Goal: Task Accomplishment & Management: Complete application form

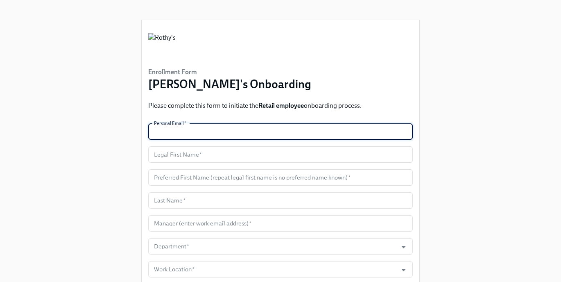
click at [194, 129] on input "text" at bounding box center [280, 131] width 264 height 16
paste input "anthonyguzman317@gmail.com"
type input "anthonyguzman317@gmail.com"
click at [189, 155] on input "text" at bounding box center [280, 154] width 264 height 16
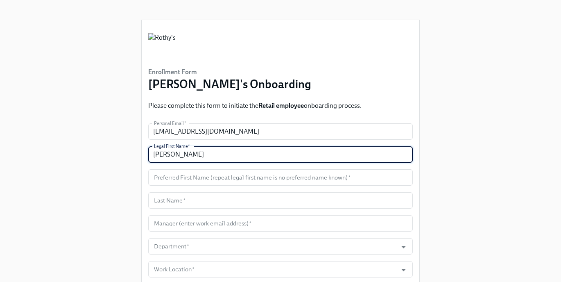
type input "Anthony"
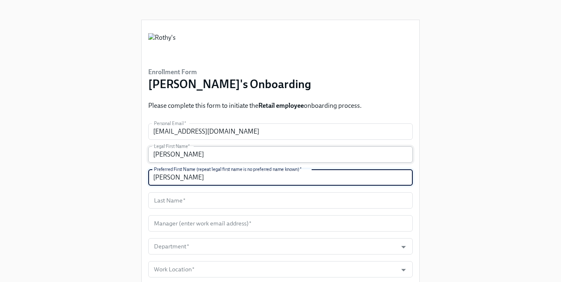
type input "Anthony"
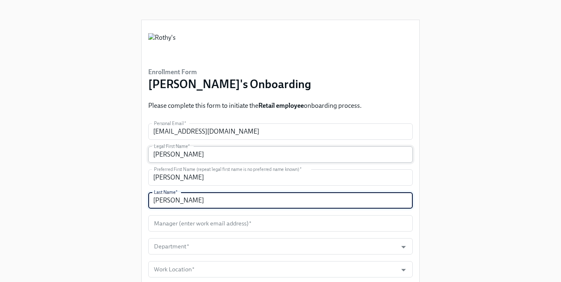
type input "Guzman"
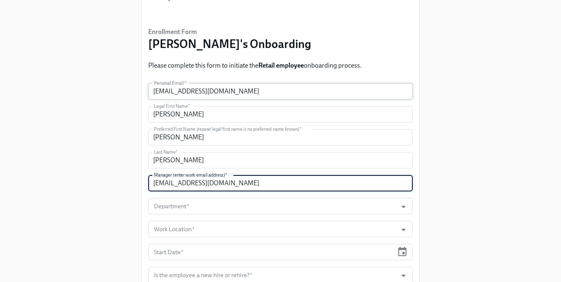
scroll to position [64, 0]
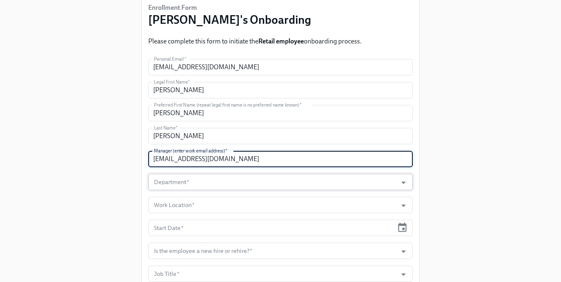
click at [204, 188] on input "Department   *" at bounding box center [272, 182] width 241 height 16
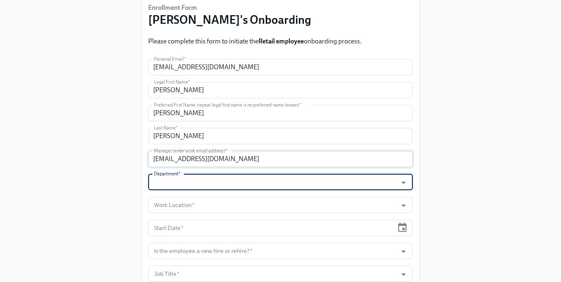
click at [238, 158] on input "llara@rothys.com" at bounding box center [280, 159] width 264 height 16
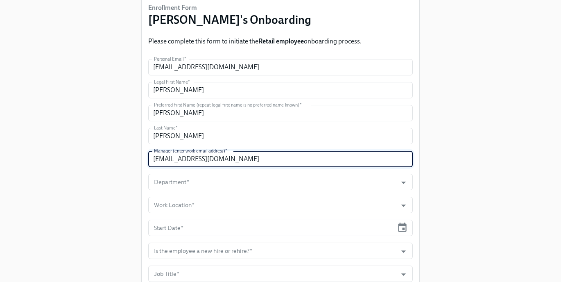
click at [238, 158] on input "llara@rothys.com" at bounding box center [280, 159] width 264 height 16
paste input "aspencer"
type input "aspencer@rothys.com"
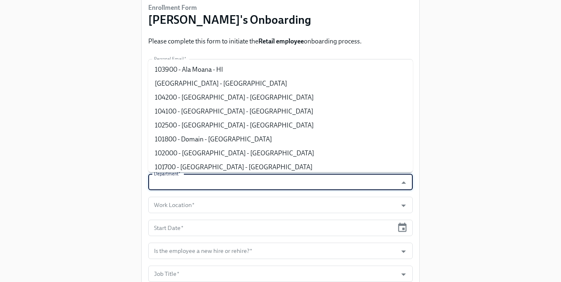
click at [217, 190] on input "Department   *" at bounding box center [272, 182] width 241 height 16
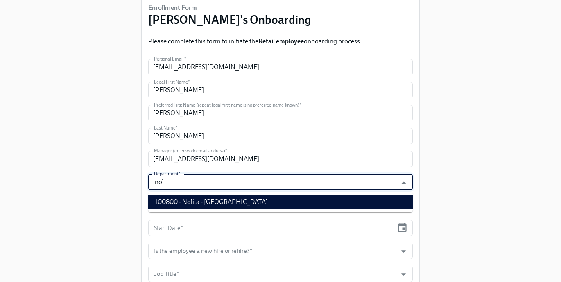
click at [216, 208] on li "100800 - Nolita - NY" at bounding box center [280, 202] width 264 height 14
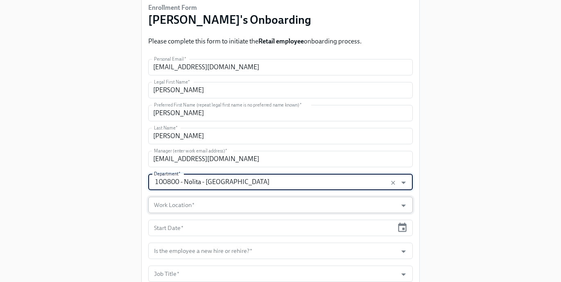
type input "100800 - Nolita - NY"
click at [210, 204] on input "Work Location   *" at bounding box center [272, 204] width 241 height 16
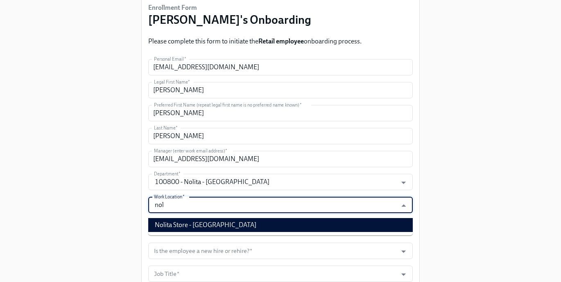
click at [208, 220] on li "Nolita Store - NY" at bounding box center [280, 225] width 264 height 14
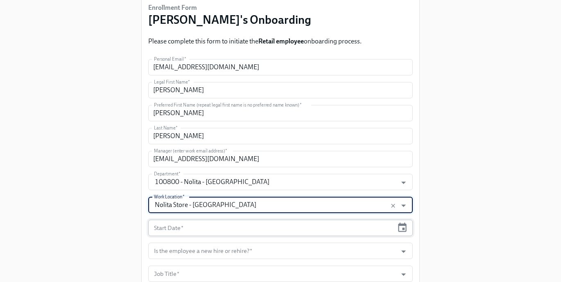
type input "Nolita Store - NY"
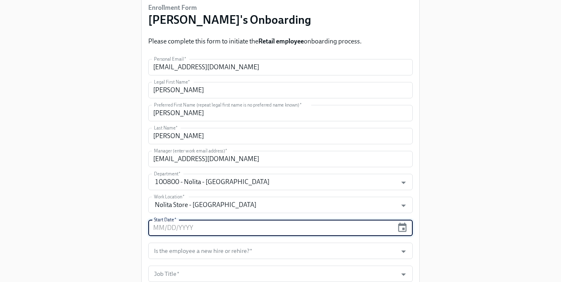
click at [204, 228] on input "text" at bounding box center [270, 227] width 245 height 16
type input "09/15/2025"
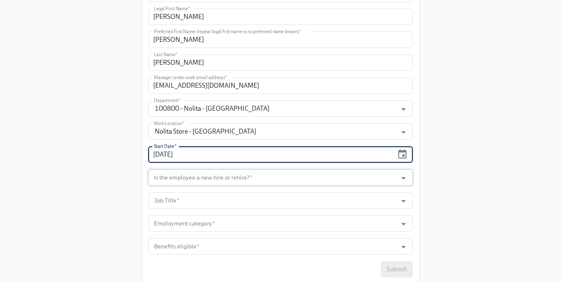
scroll to position [161, 0]
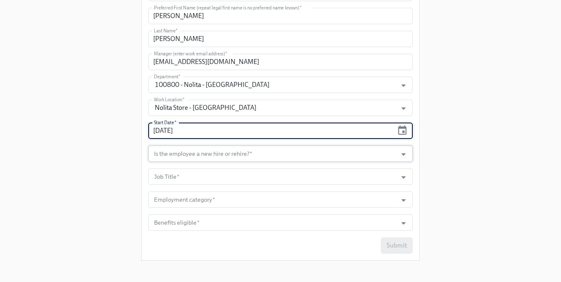
click at [253, 153] on input "Is the employee a new hire or rehire?   *" at bounding box center [272, 153] width 241 height 16
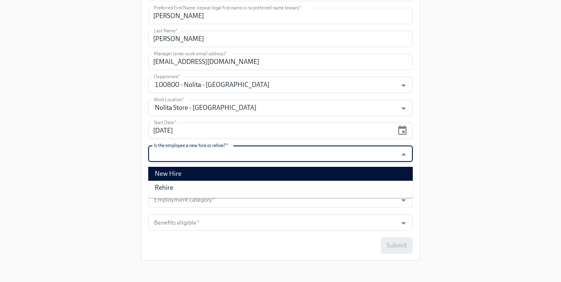
click at [235, 169] on li "New Hire" at bounding box center [280, 174] width 264 height 14
type input "New Hire"
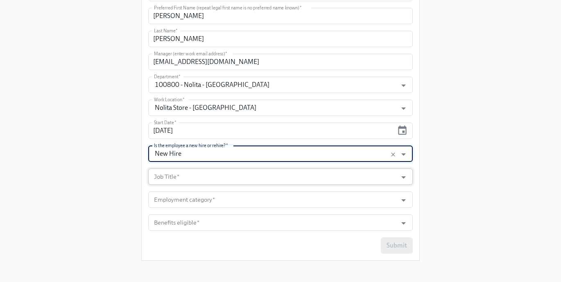
click at [229, 171] on input "Job Title   *" at bounding box center [272, 176] width 241 height 16
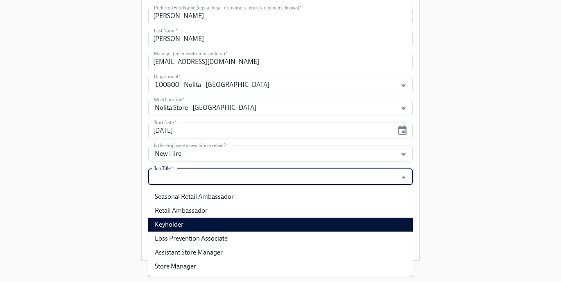
click at [209, 221] on li "Keyholder" at bounding box center [280, 224] width 264 height 14
type input "Keyholder"
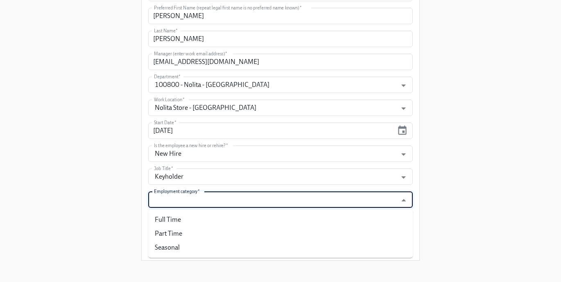
click at [209, 201] on input "Employment category   *" at bounding box center [272, 199] width 241 height 16
click at [191, 201] on input "Employment category   *" at bounding box center [272, 199] width 241 height 16
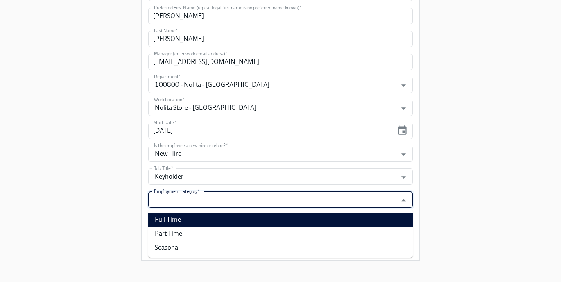
click at [183, 222] on li "Full Time" at bounding box center [280, 219] width 264 height 14
type input "Full Time"
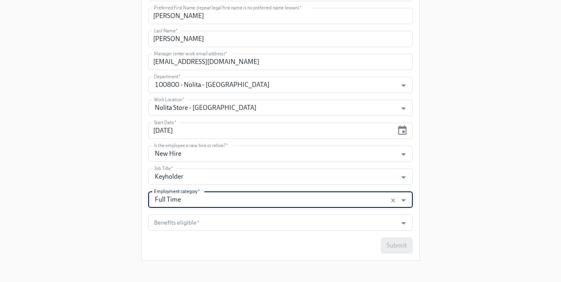
click at [183, 222] on input "Benefits eligible   *" at bounding box center [272, 222] width 241 height 16
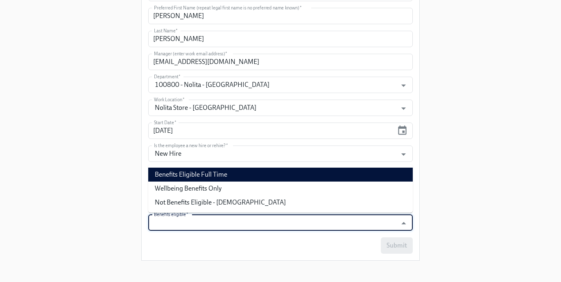
click at [192, 173] on li "Benefits Eligible Full Time" at bounding box center [280, 174] width 264 height 14
type input "Benefits Eligible Full Time"
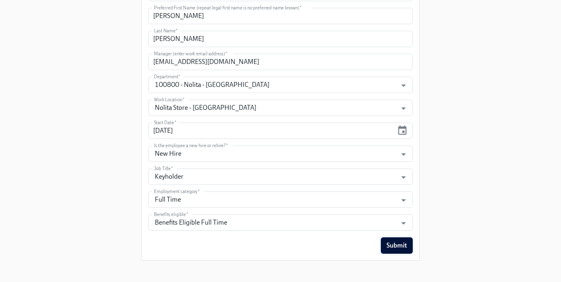
click at [385, 243] on button "Submit" at bounding box center [397, 245] width 32 height 16
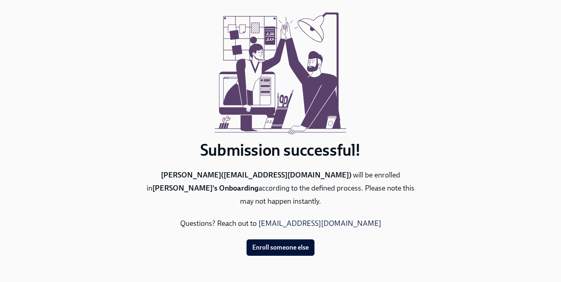
scroll to position [0, 0]
